Goal: Task Accomplishment & Management: Use online tool/utility

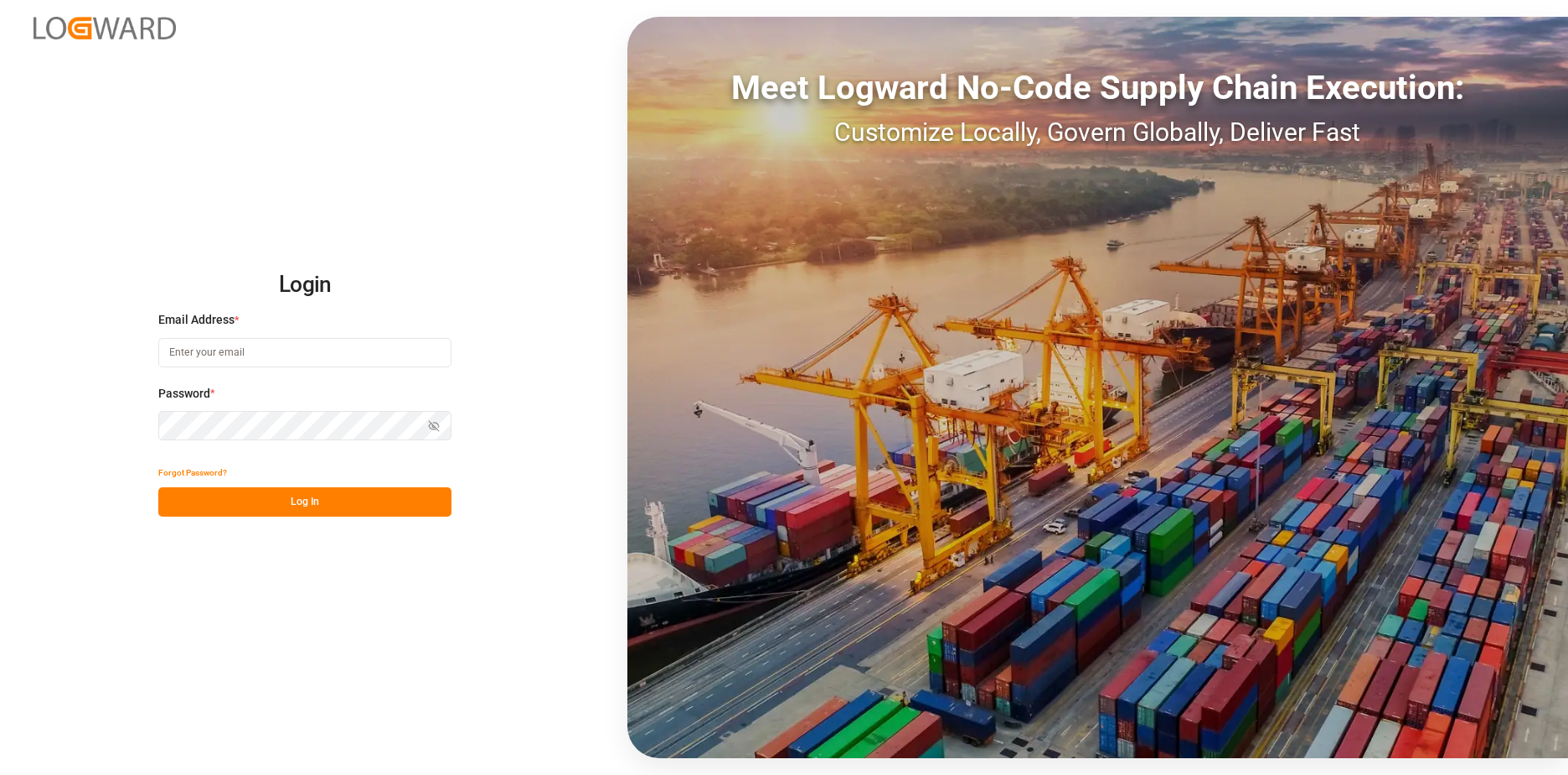
type input "[EMAIL_ADDRESS][DOMAIN_NAME]"
drag, startPoint x: 332, startPoint y: 503, endPoint x: 248, endPoint y: 503, distance: 84.0
click at [248, 503] on button "Log In" at bounding box center [305, 501] width 293 height 29
click at [248, 503] on div "Forgot Password? Log In" at bounding box center [305, 486] width 293 height 59
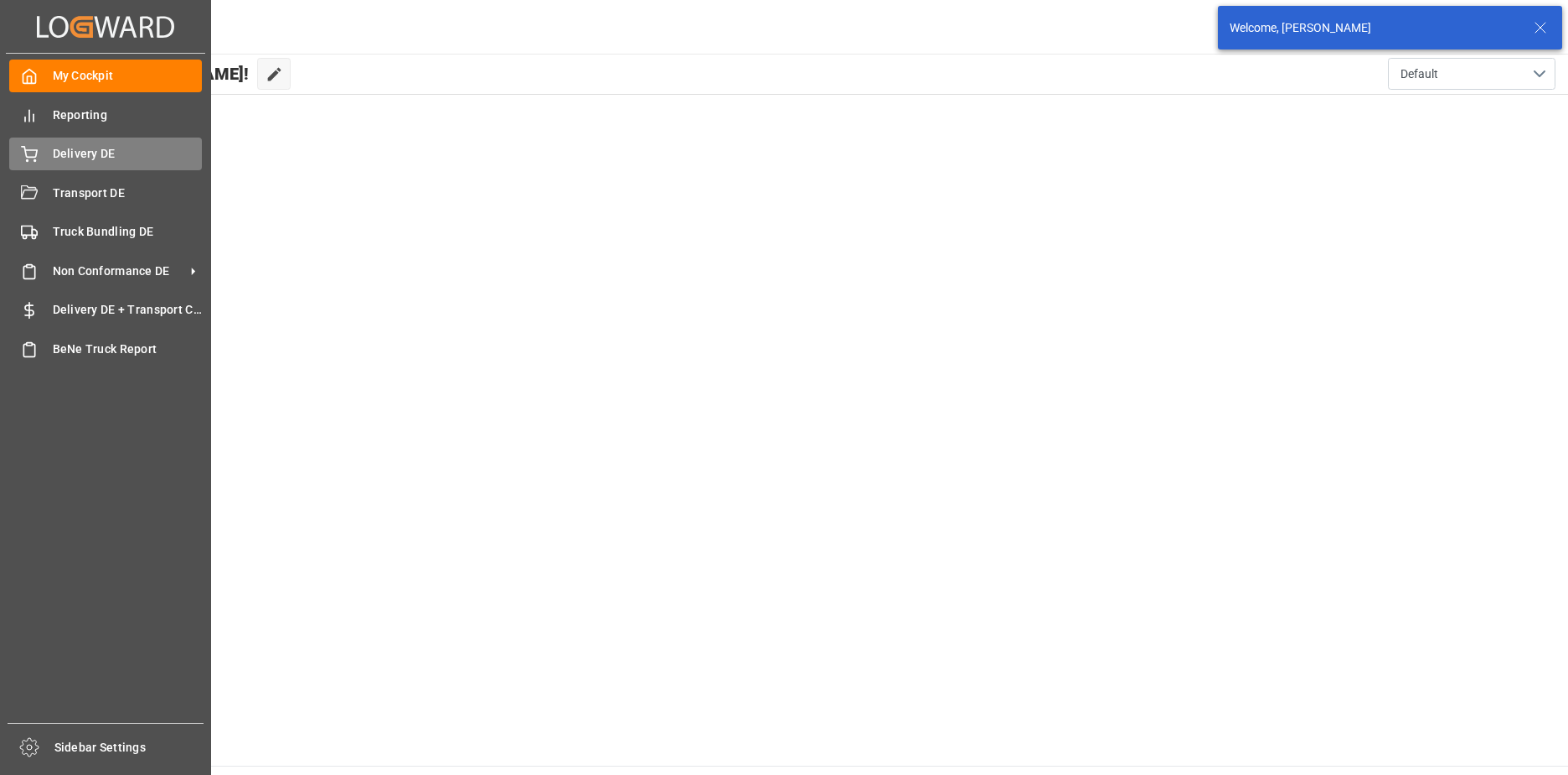
click at [34, 158] on icon at bounding box center [29, 152] width 15 height 11
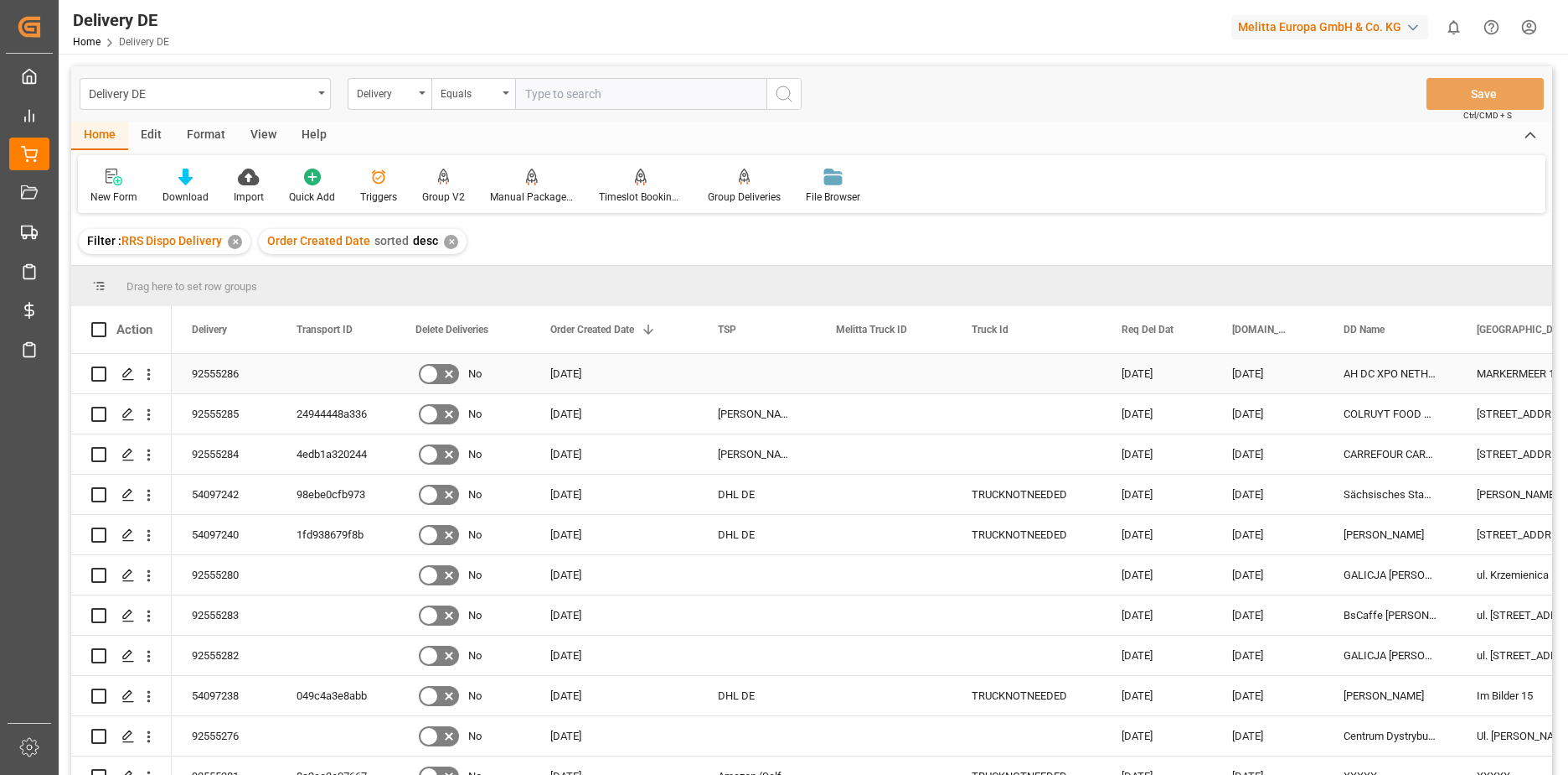
click at [96, 374] on input "Press Space to toggle row selection (unchecked)" at bounding box center [98, 374] width 15 height 15
checkbox input "true"
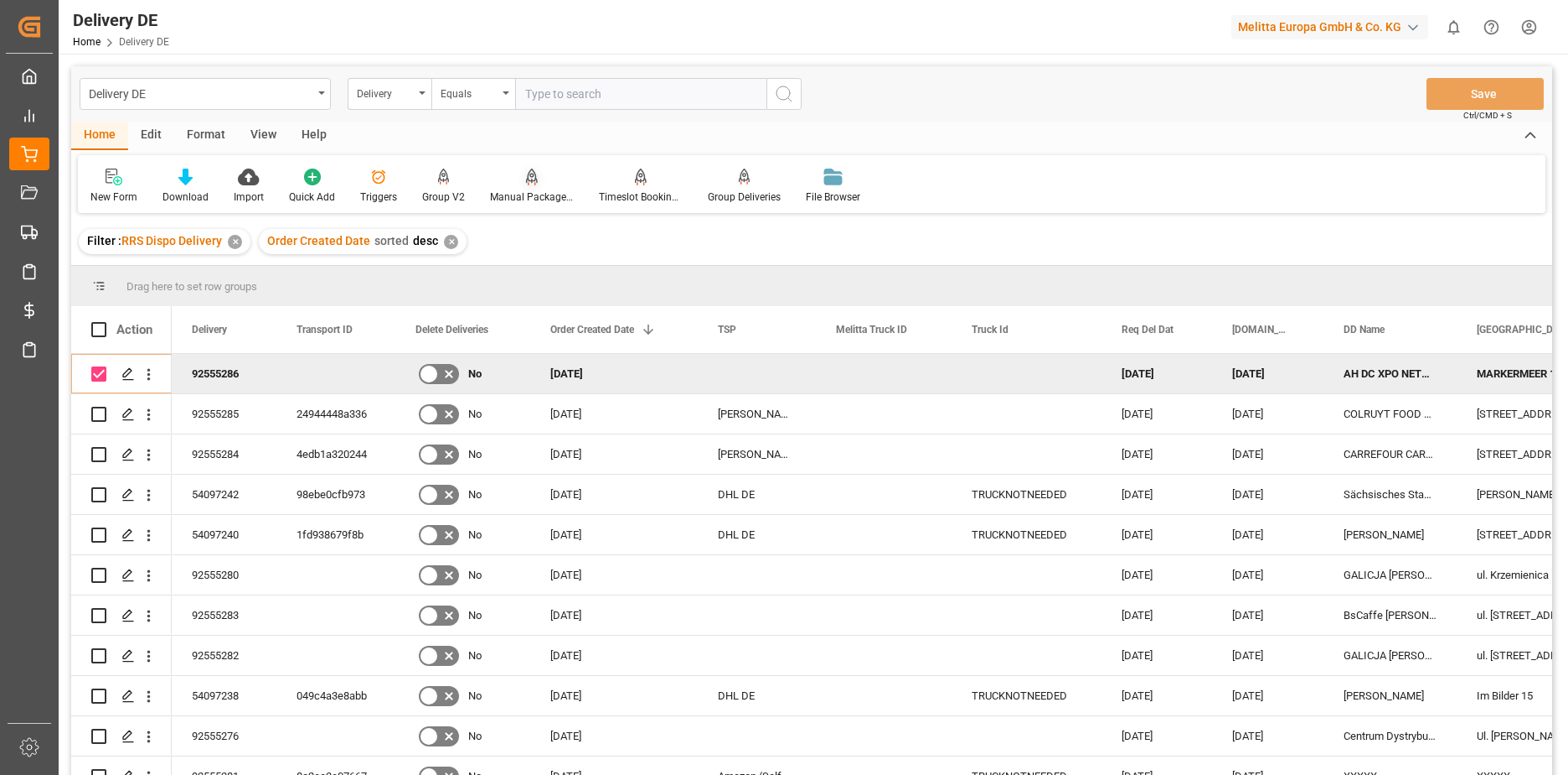
click at [535, 186] on div at bounding box center [532, 177] width 84 height 18
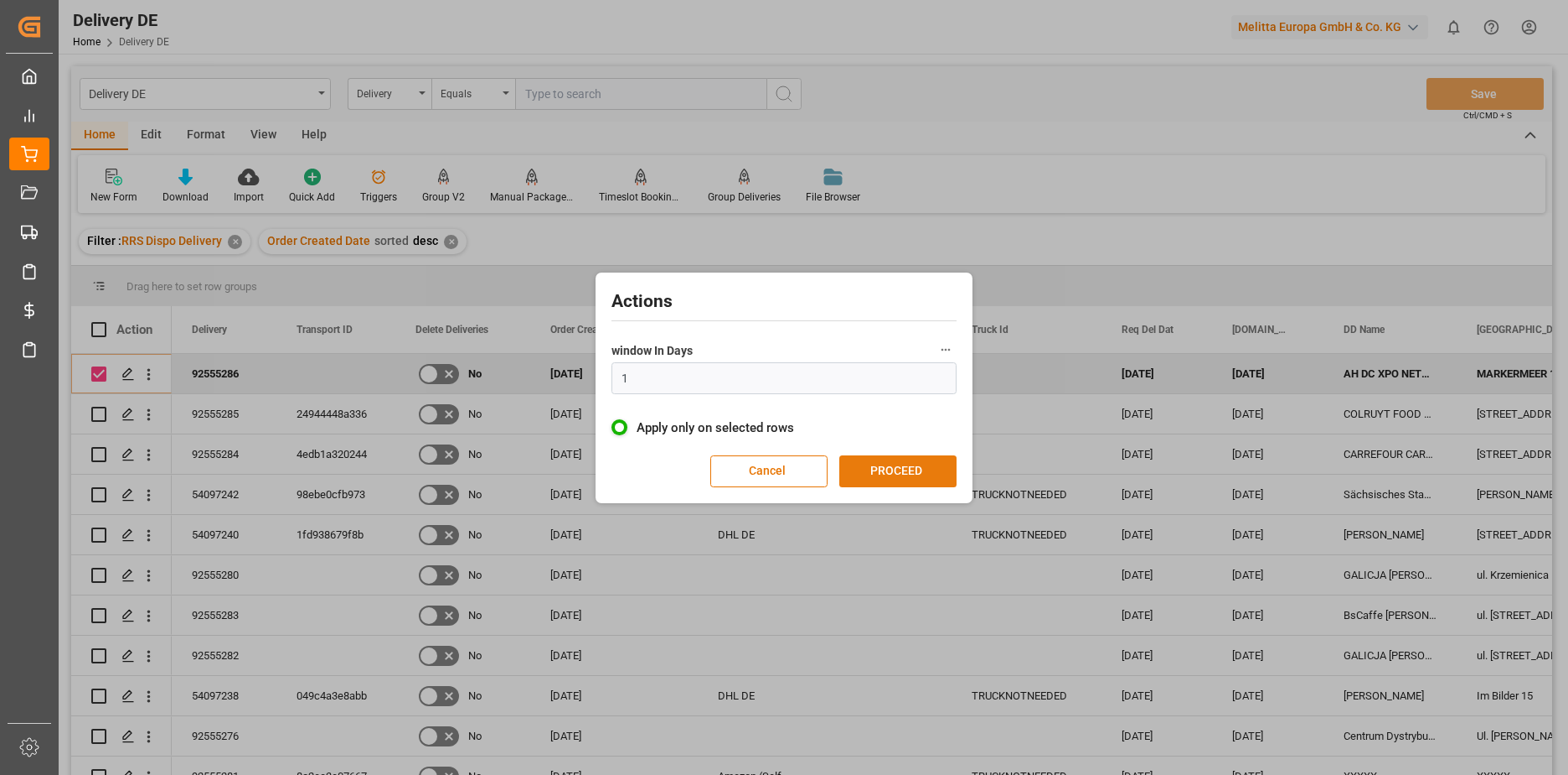
click at [895, 461] on button "PROCEED" at bounding box center [898, 471] width 118 height 32
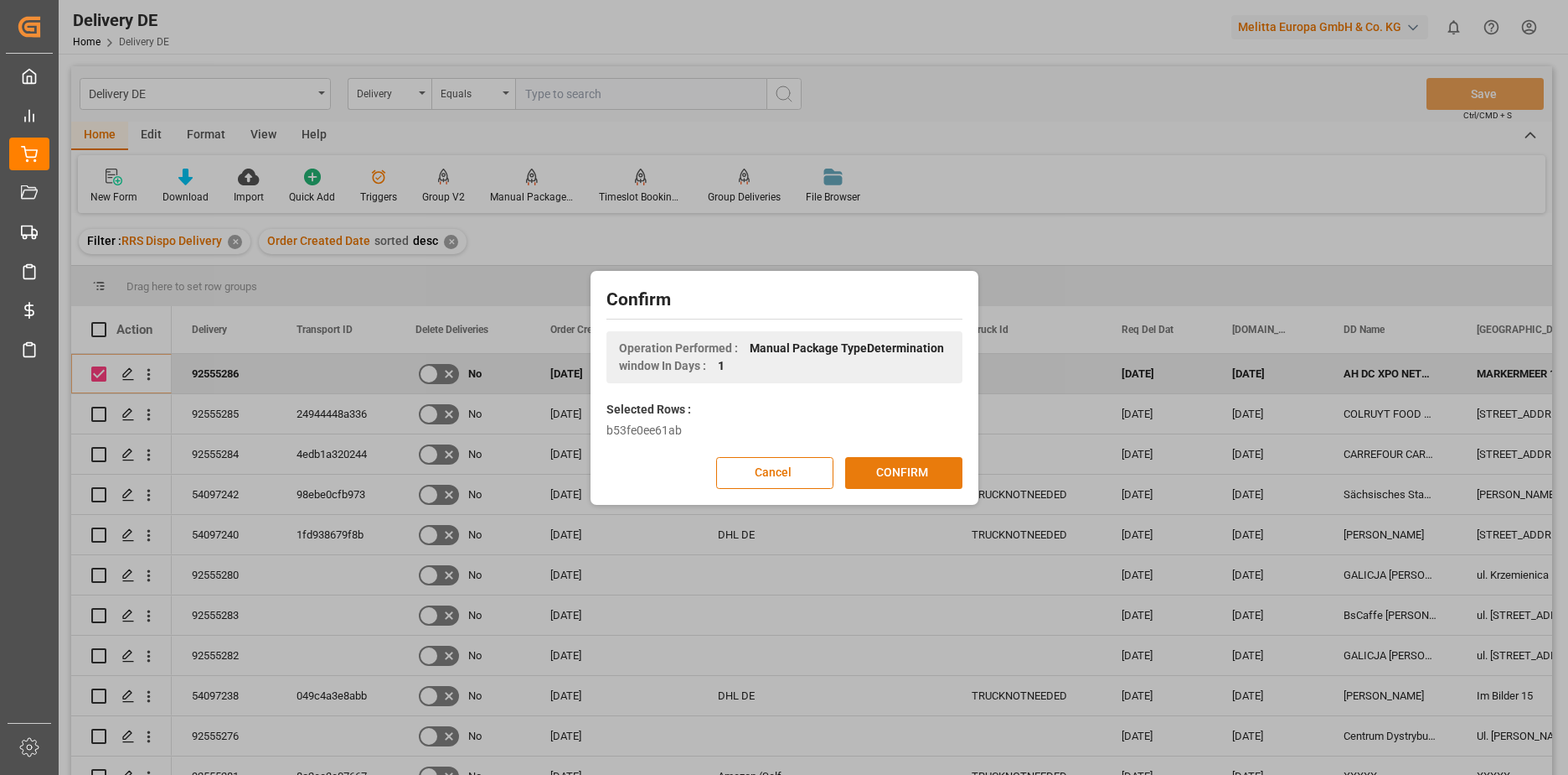
click at [910, 471] on button "CONFIRM" at bounding box center [904, 472] width 118 height 32
